Goal: Information Seeking & Learning: Understand process/instructions

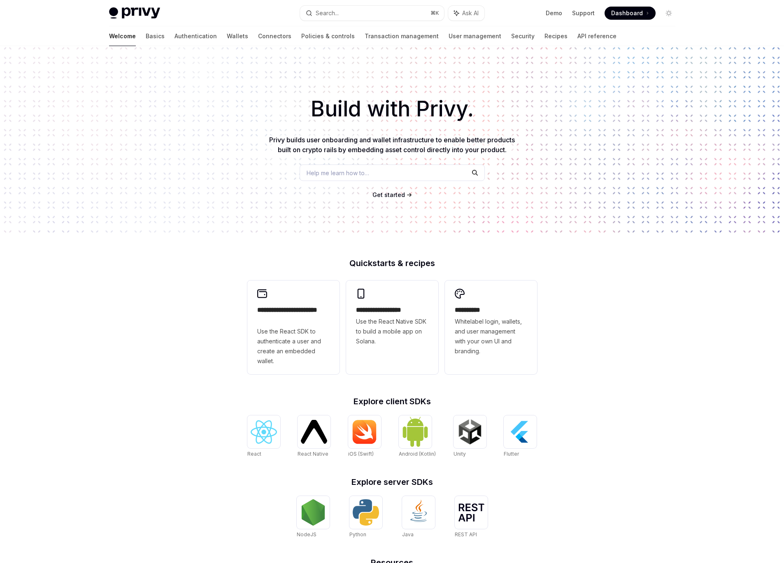
scroll to position [111, 0]
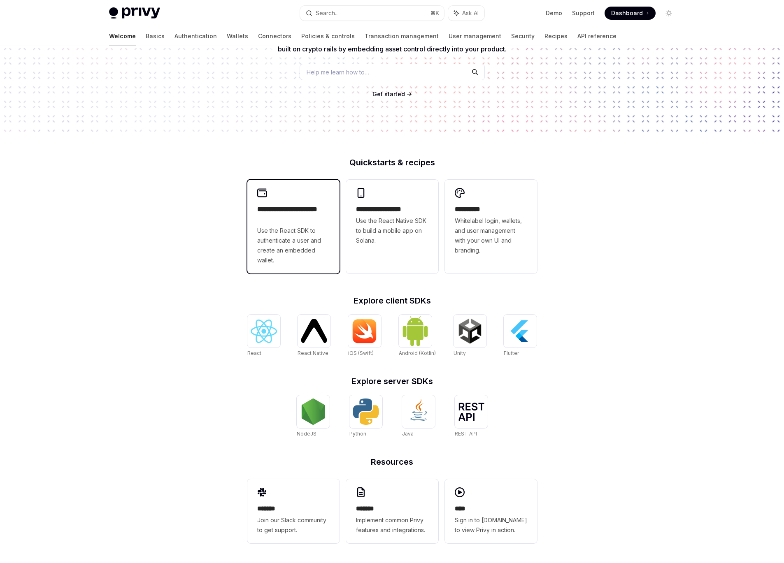
click at [273, 239] on span "Use the React SDK to authenticate a user and create an embedded wallet." at bounding box center [293, 245] width 72 height 39
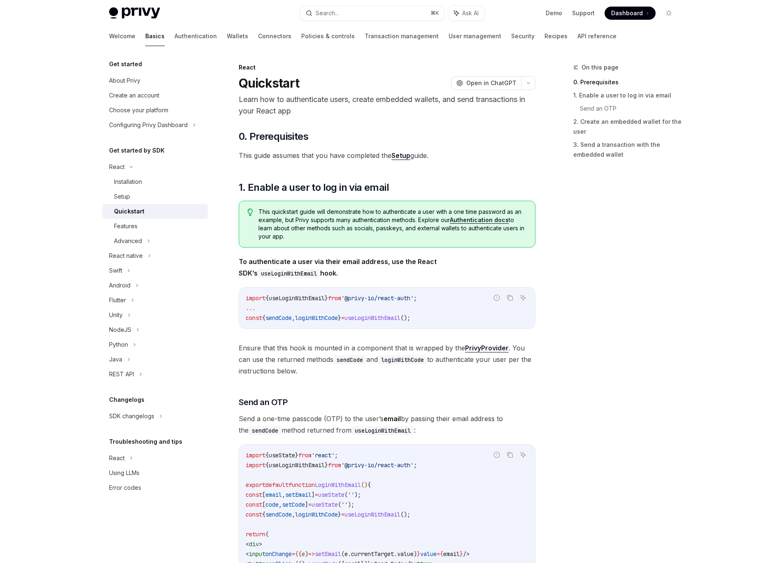
click at [395, 154] on link "Setup" at bounding box center [400, 155] width 19 height 9
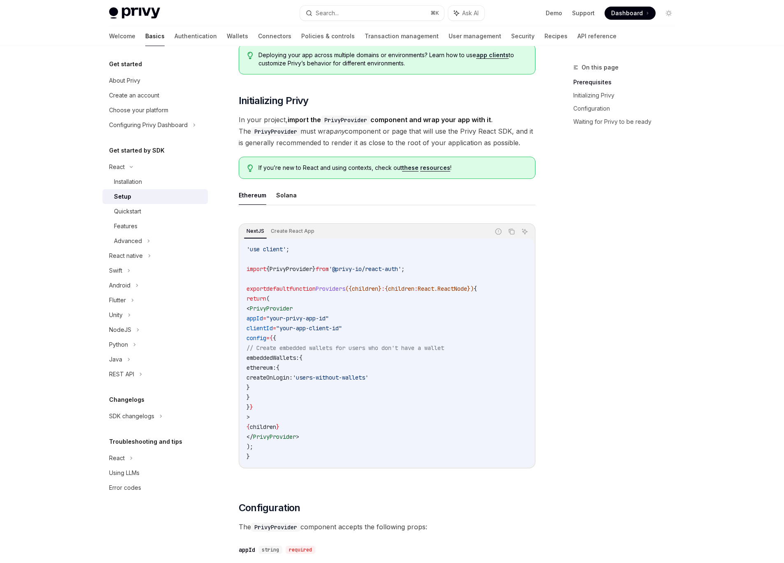
scroll to position [137, 0]
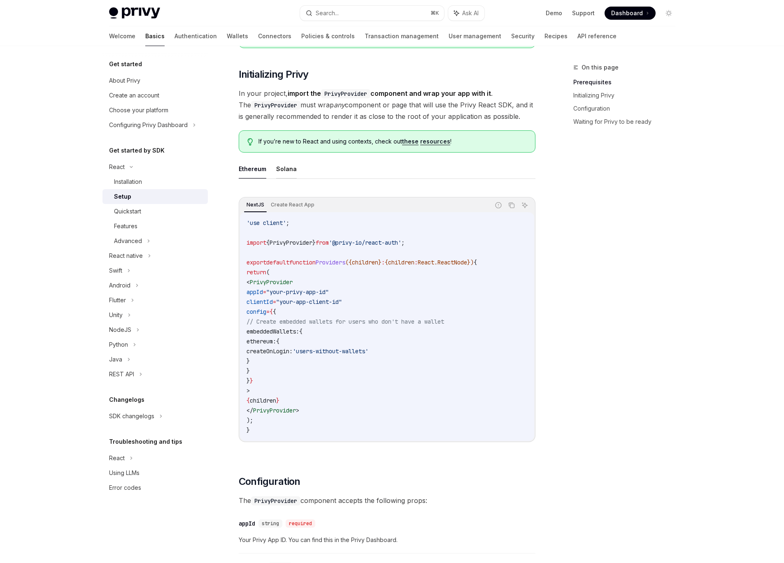
click at [283, 166] on button "Solana" at bounding box center [286, 168] width 21 height 19
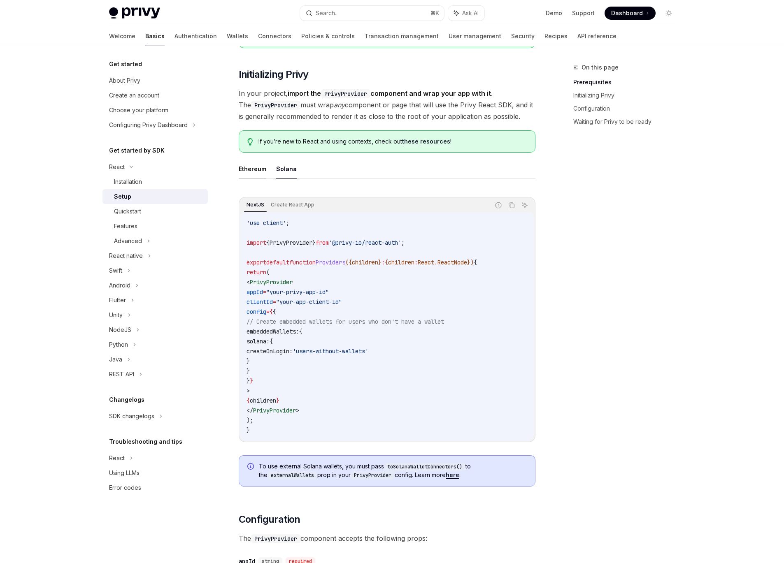
click at [246, 165] on button "Ethereum" at bounding box center [253, 168] width 28 height 19
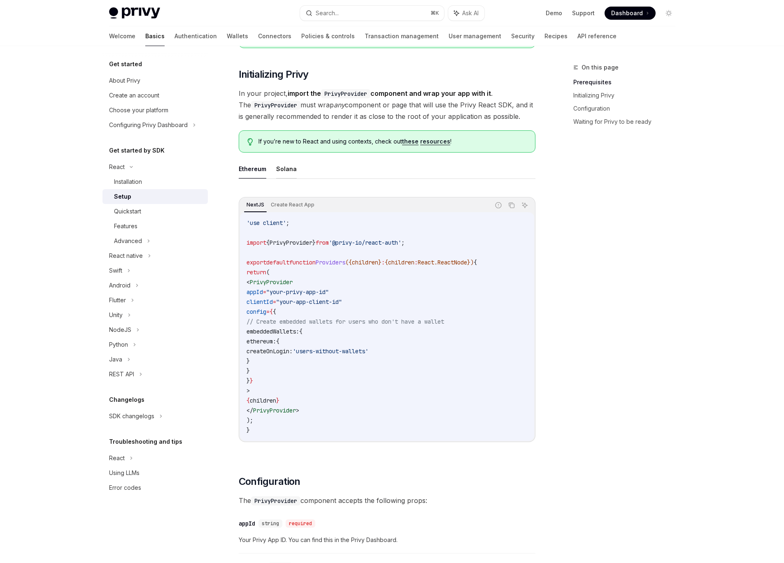
click at [287, 165] on button "Solana" at bounding box center [286, 168] width 21 height 19
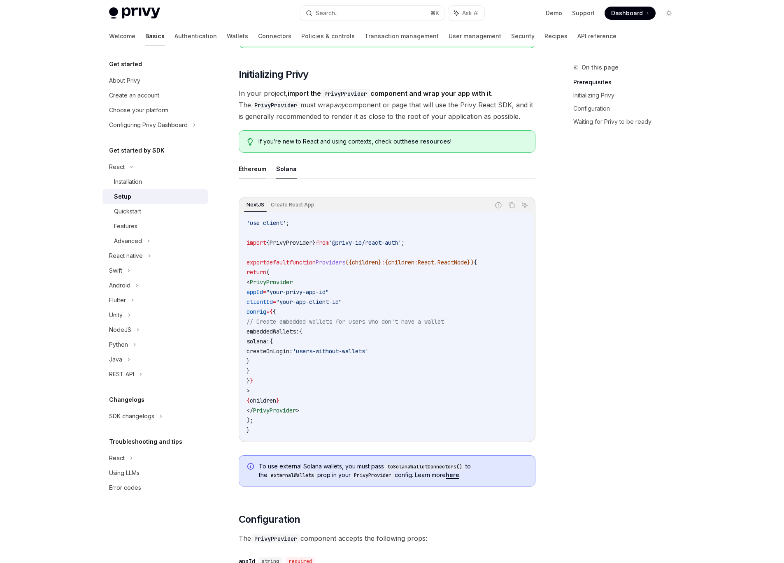
click at [245, 167] on button "Ethereum" at bounding box center [253, 168] width 28 height 19
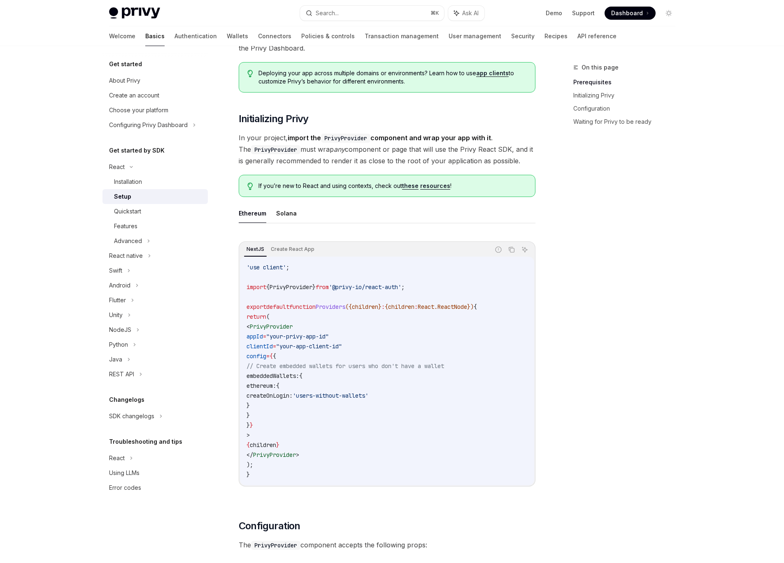
scroll to position [86, 0]
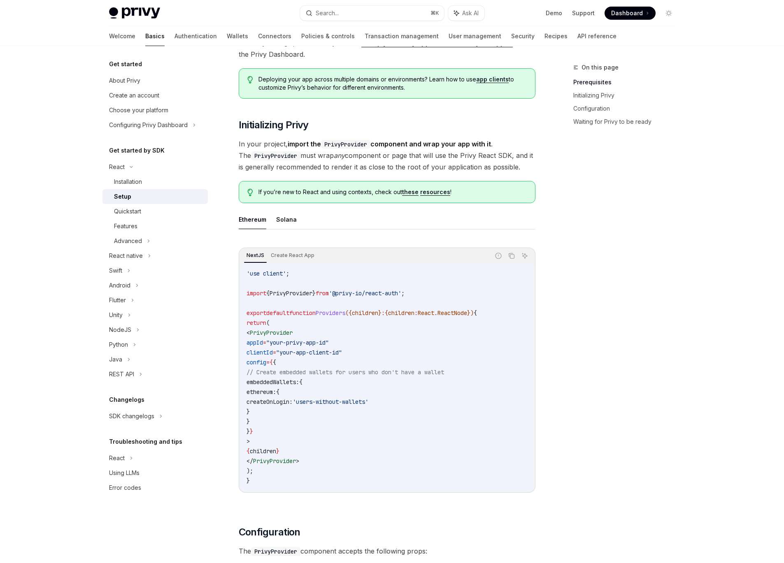
click at [293, 248] on div "NextJS Create React App Report incorrect code Copy Ask AI 'use client' ; import…" at bounding box center [387, 370] width 297 height 245
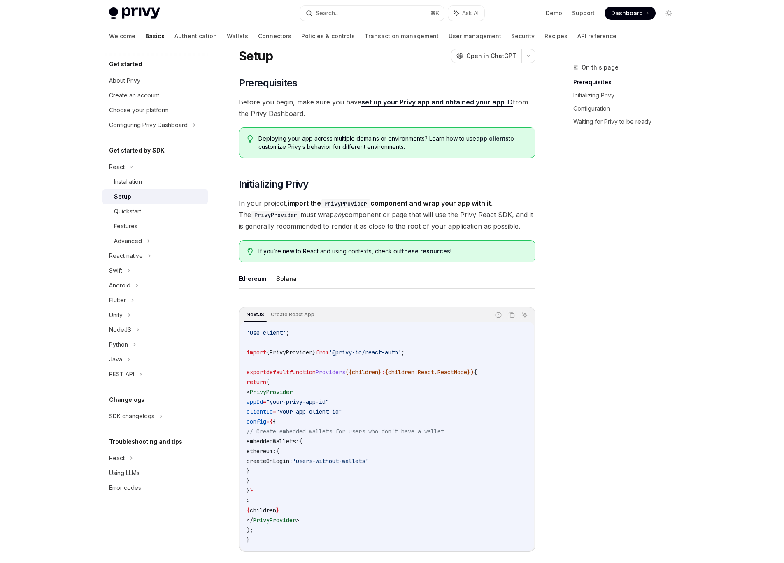
scroll to position [0, 0]
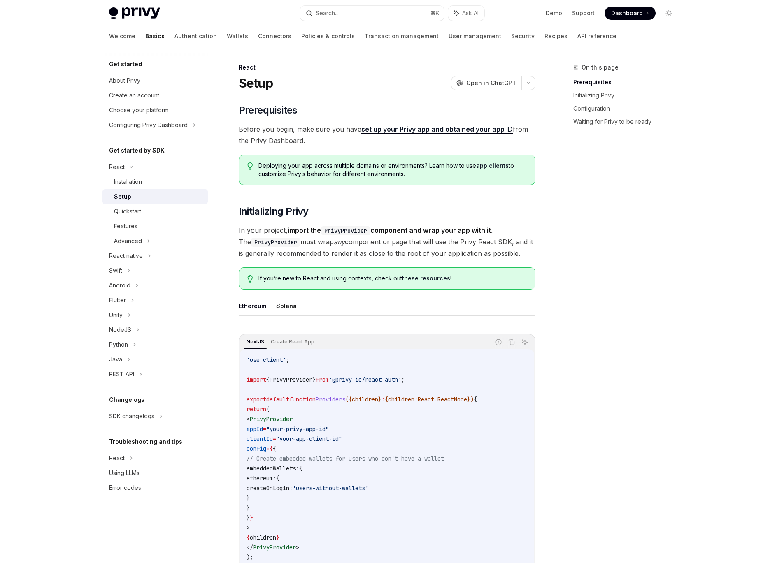
click at [396, 130] on link "set up your Privy app and obtained your app ID" at bounding box center [436, 129] width 151 height 9
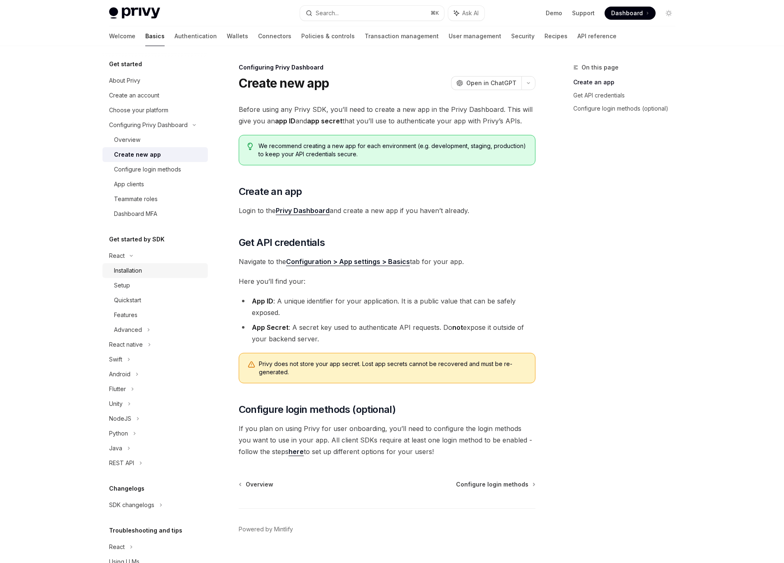
click at [137, 271] on div "Installation" at bounding box center [128, 271] width 28 height 10
type textarea "*"
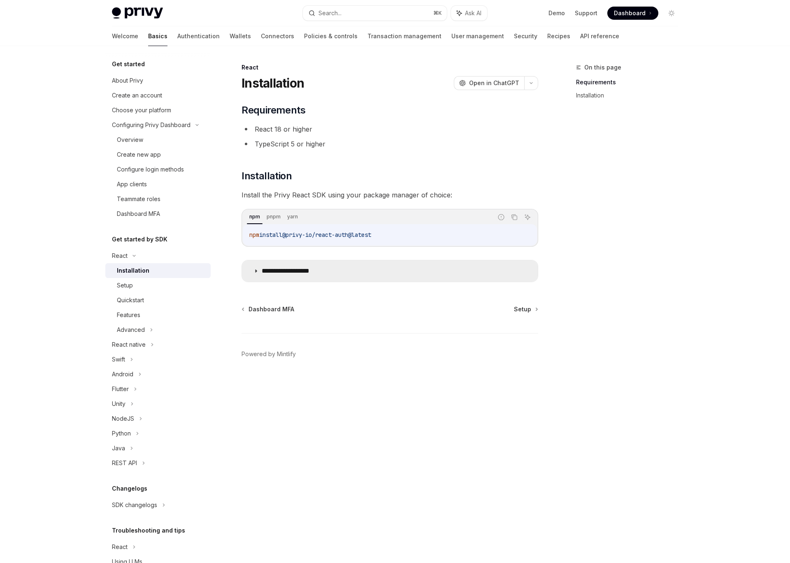
click at [265, 269] on p "**********" at bounding box center [296, 271] width 68 height 8
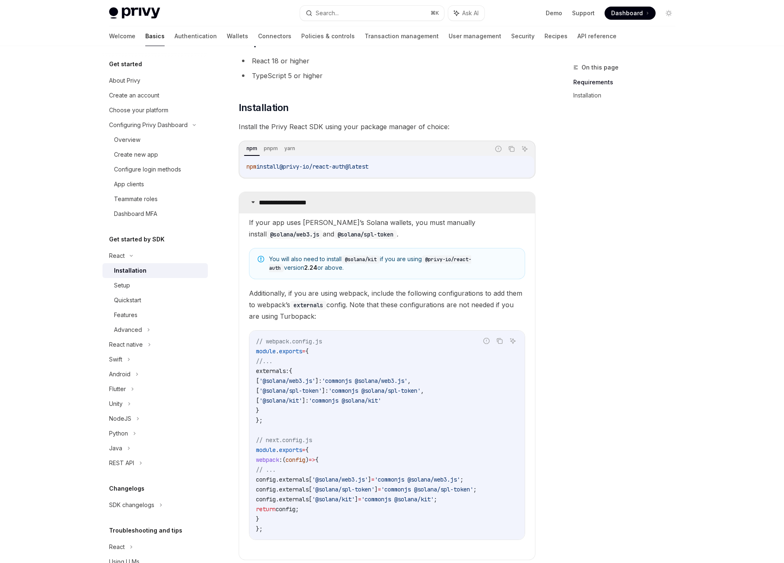
scroll to position [67, 0]
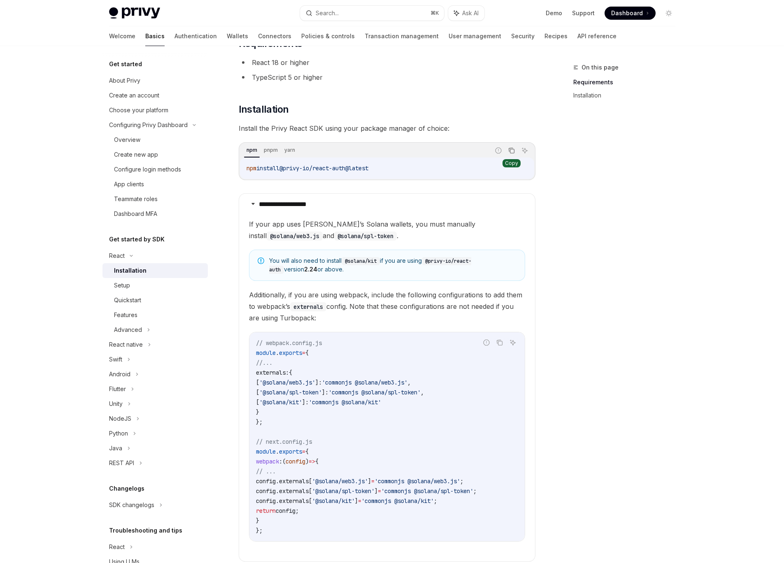
click at [511, 151] on icon "Copy the contents from the code block" at bounding box center [511, 150] width 7 height 7
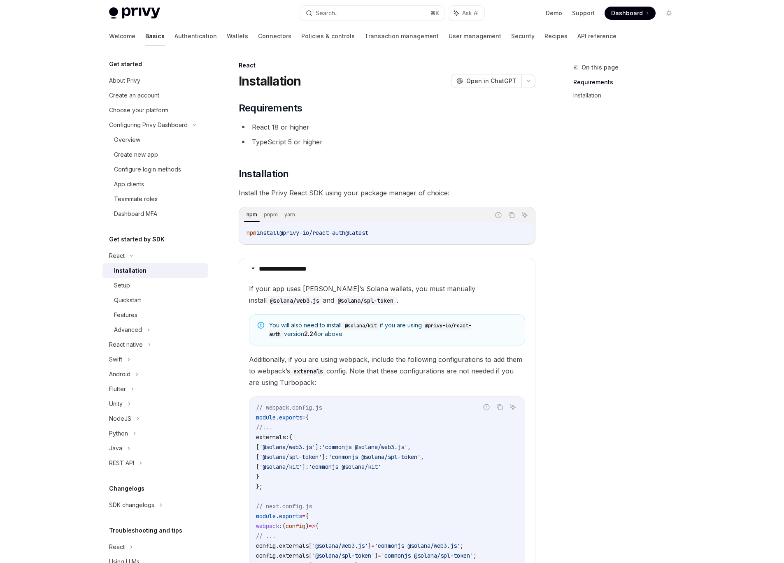
scroll to position [0, 0]
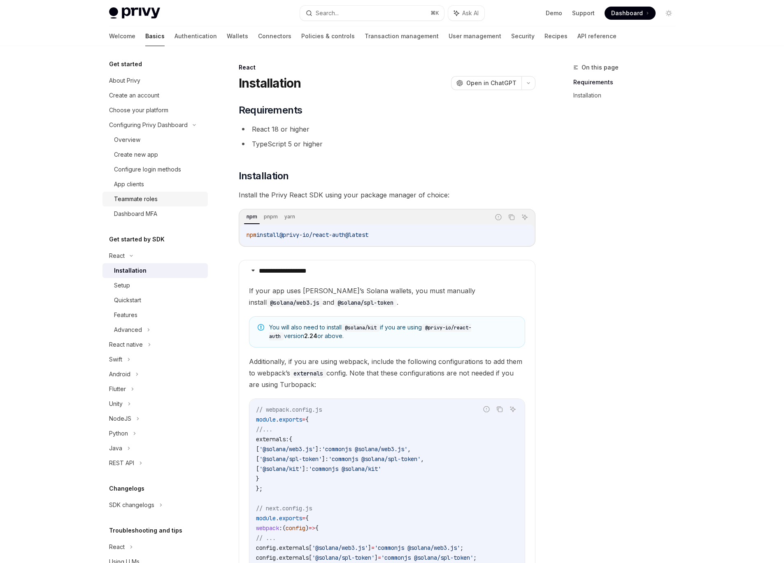
click at [146, 199] on div "Teammate roles" at bounding box center [136, 199] width 44 height 10
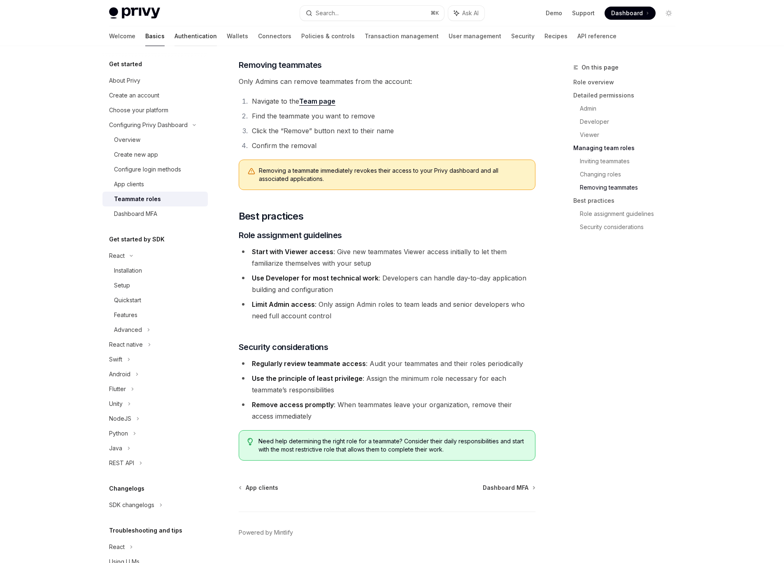
click at [174, 28] on link "Authentication" at bounding box center [195, 36] width 42 height 20
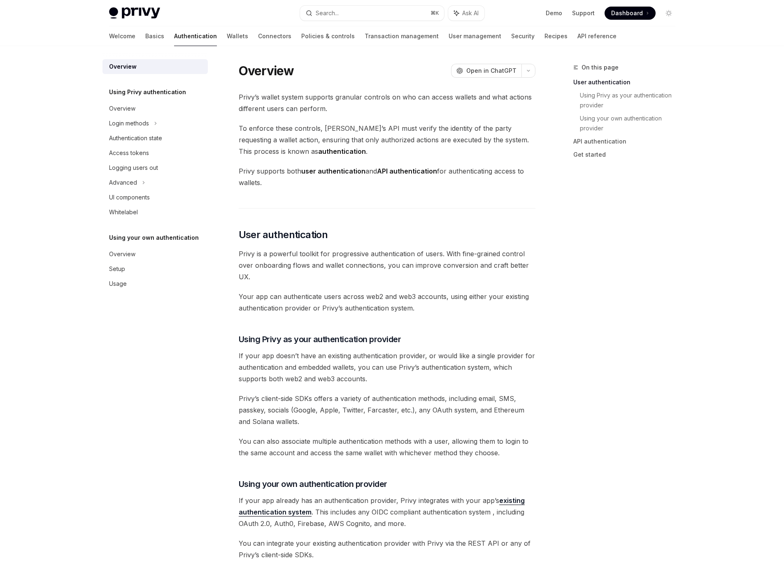
click at [174, 37] on link "Authentication" at bounding box center [195, 36] width 43 height 20
click at [146, 214] on div "Whitelabel" at bounding box center [156, 212] width 94 height 10
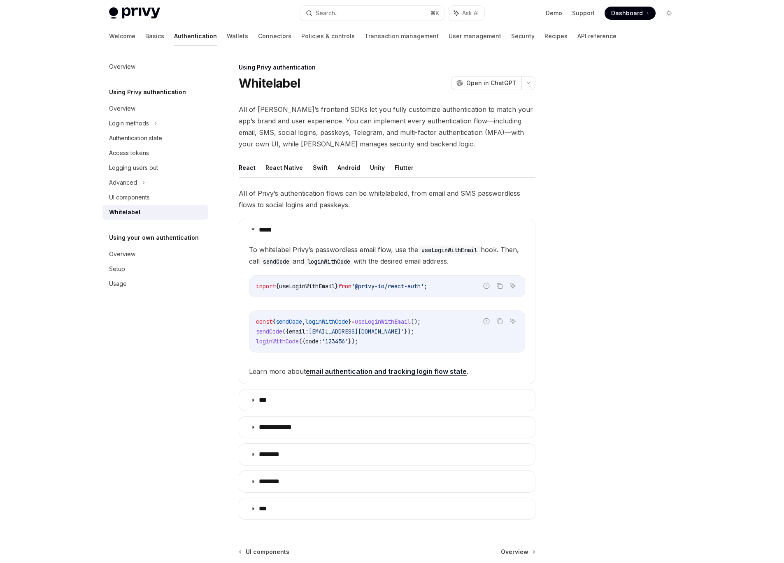
click at [355, 163] on button "Android" at bounding box center [348, 167] width 23 height 19
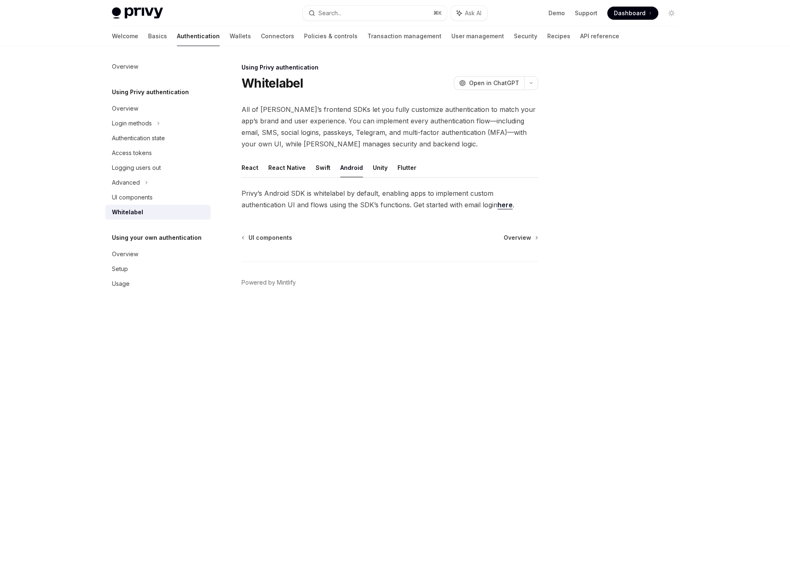
click at [360, 165] on ul "React React Native Swift Android Unity Flutter" at bounding box center [390, 168] width 297 height 20
drag, startPoint x: 391, startPoint y: 167, endPoint x: 397, endPoint y: 167, distance: 6.6
click at [392, 167] on ul "React React Native Swift Android Unity Flutter" at bounding box center [390, 168] width 297 height 20
click at [397, 167] on button "Flutter" at bounding box center [406, 167] width 19 height 19
click at [377, 167] on button "Unity" at bounding box center [380, 167] width 15 height 19
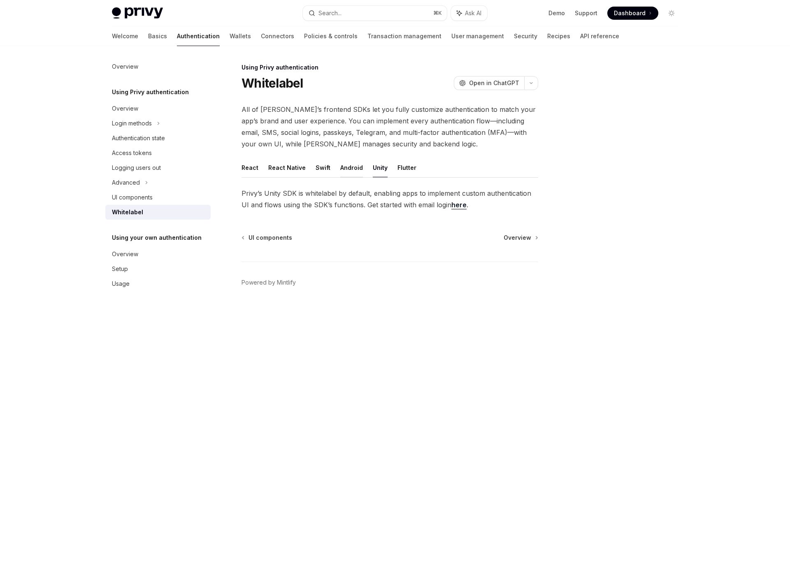
click at [340, 166] on button "Android" at bounding box center [351, 167] width 23 height 19
click at [340, 167] on button "Android" at bounding box center [351, 167] width 23 height 19
click at [312, 167] on ul "React React Native Swift Android Unity Flutter" at bounding box center [390, 168] width 297 height 20
click at [327, 168] on button "Swift" at bounding box center [323, 167] width 15 height 19
click at [301, 167] on button "React Native" at bounding box center [286, 167] width 37 height 19
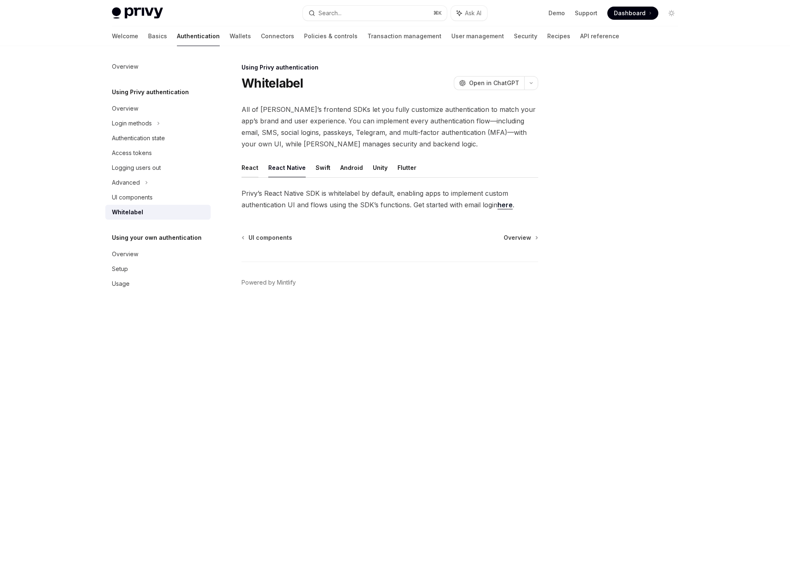
click at [252, 169] on button "React" at bounding box center [250, 167] width 17 height 19
type textarea "*"
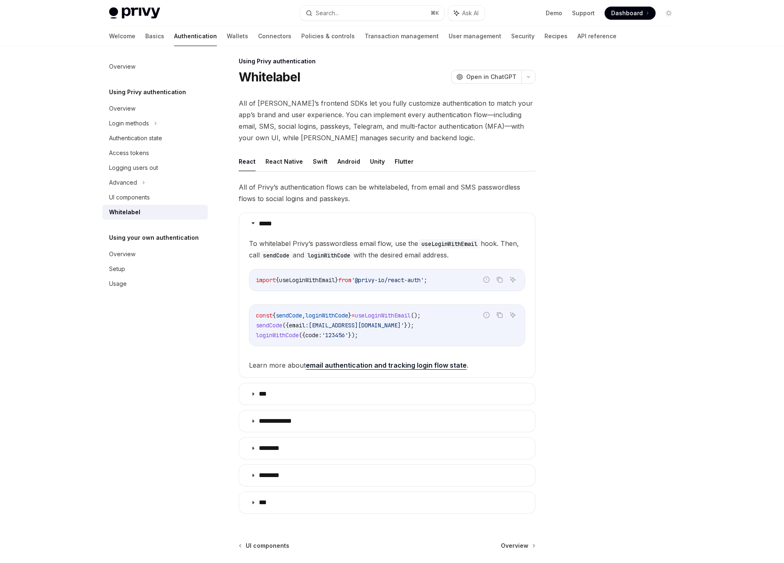
scroll to position [7, 0]
click at [297, 80] on h1 "Whitelabel" at bounding box center [270, 75] width 62 height 15
copy h1 "Whitelabel"
